Goal: Find specific page/section: Find specific page/section

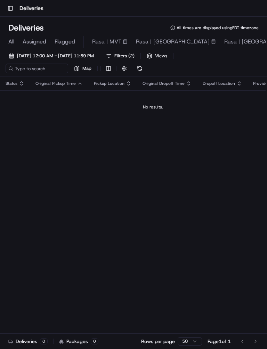
scroll to position [0, 102]
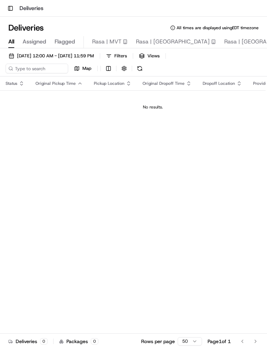
click at [37, 38] on span "Assigned" at bounding box center [35, 42] width 24 height 8
click at [224, 39] on span "Rasa | [GEOGRAPHIC_DATA]" at bounding box center [261, 42] width 74 height 8
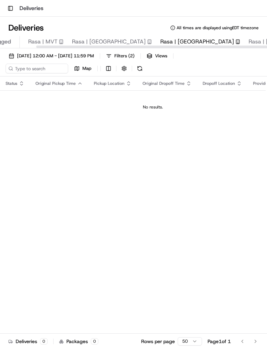
scroll to position [0, 65]
